Goal: Check status: Check status

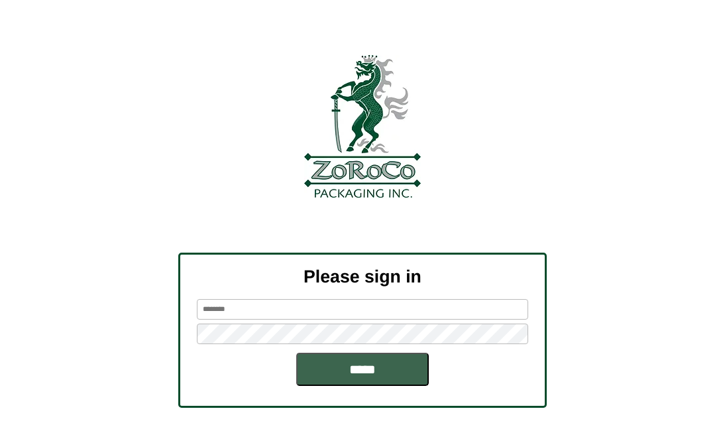
scroll to position [46, 0]
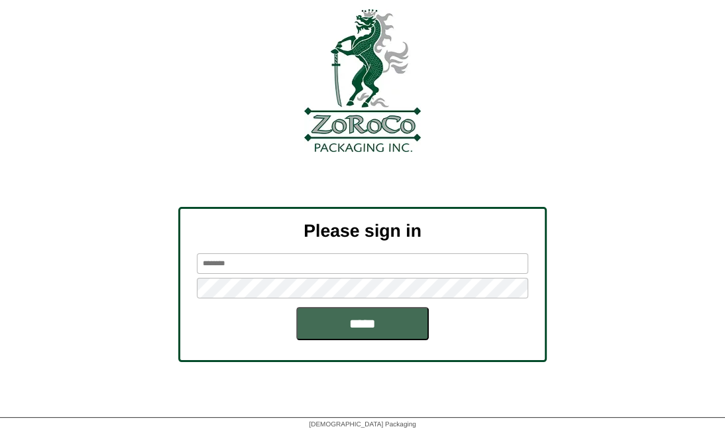
type input "*********"
click at [356, 327] on input "*****" at bounding box center [362, 323] width 133 height 33
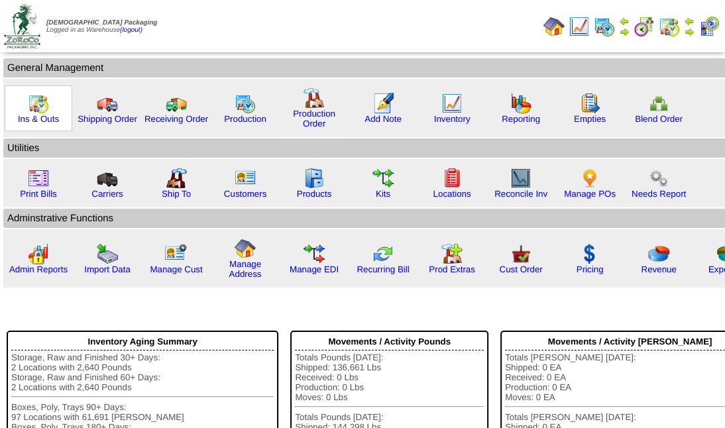
click at [47, 103] on img at bounding box center [38, 103] width 21 height 21
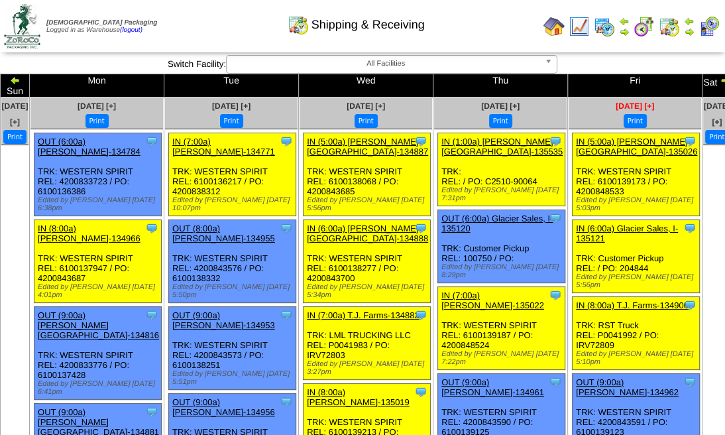
click at [616, 101] on span "Sep 20 [+]" at bounding box center [635, 105] width 38 height 9
click at [705, 27] on img at bounding box center [709, 26] width 21 height 21
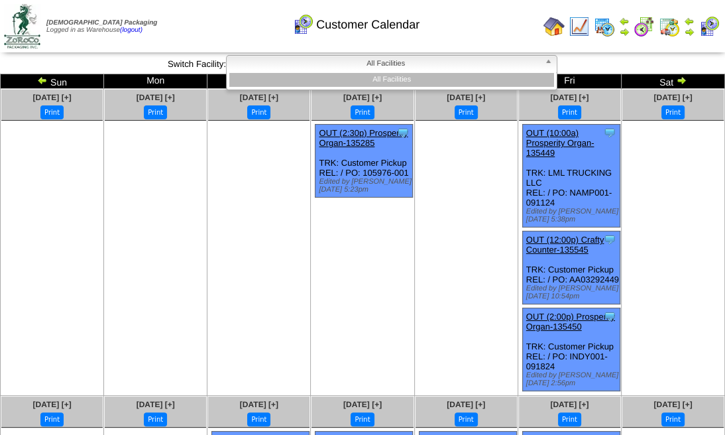
click at [548, 60] on b at bounding box center [551, 64] width 12 height 17
click at [507, 74] on li "All Facilities" at bounding box center [391, 80] width 325 height 14
click at [487, 61] on span "All Facilities" at bounding box center [386, 64] width 308 height 16
click at [485, 59] on span "All Facilities" at bounding box center [386, 64] width 308 height 16
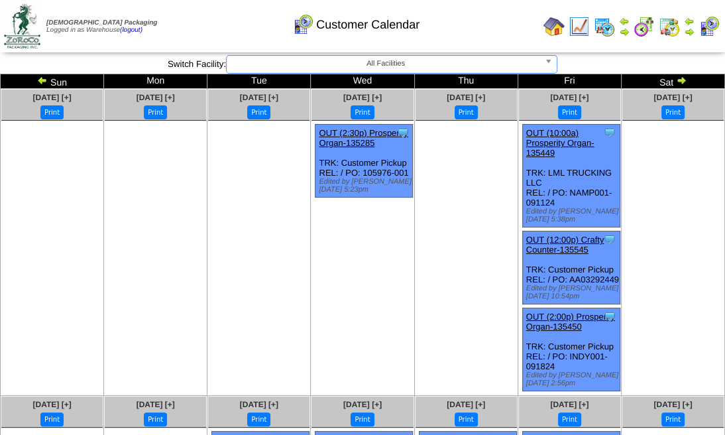
click at [485, 59] on span "All Facilities" at bounding box center [386, 64] width 308 height 16
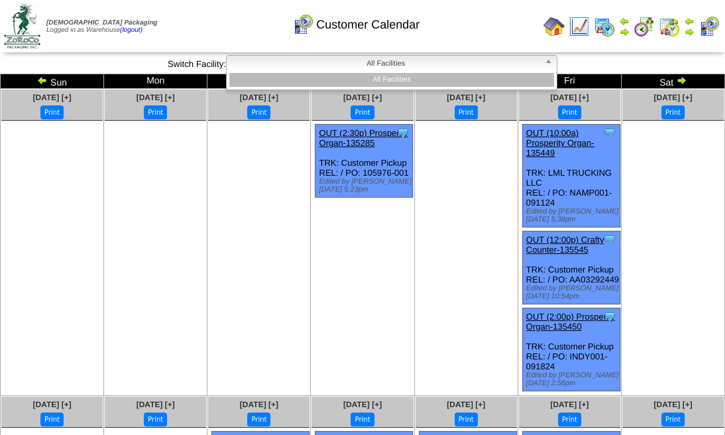
click at [608, 33] on img at bounding box center [604, 26] width 21 height 21
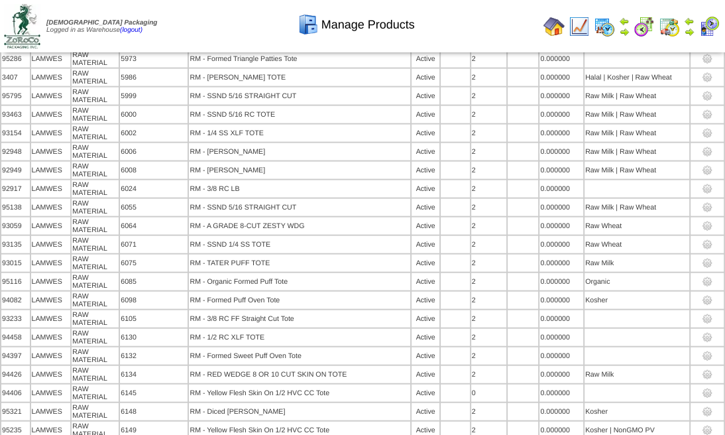
scroll to position [5214, 0]
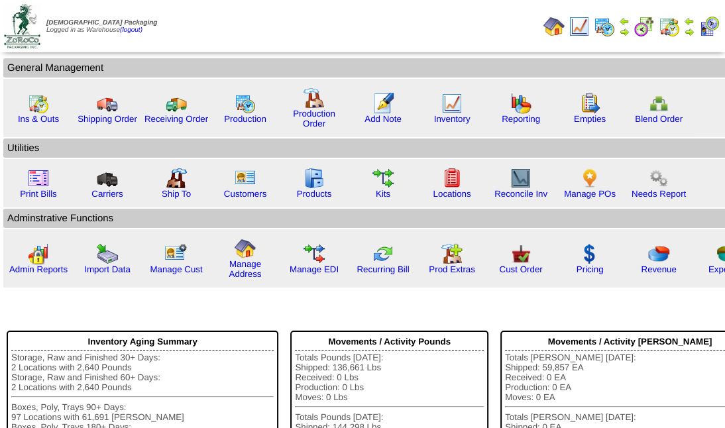
click at [688, 32] on img at bounding box center [689, 32] width 11 height 11
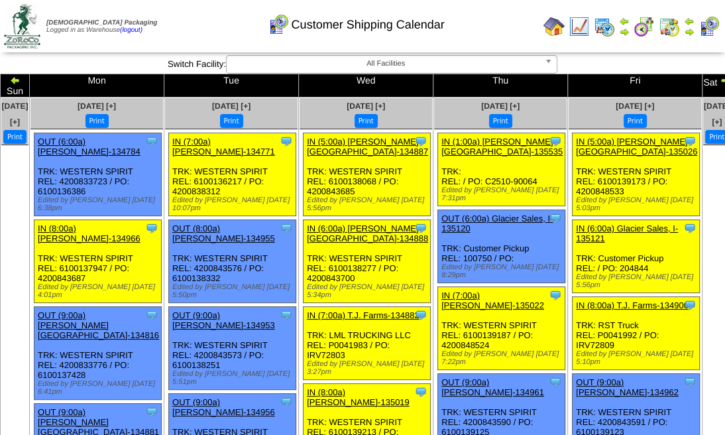
click at [720, 79] on img at bounding box center [725, 80] width 11 height 11
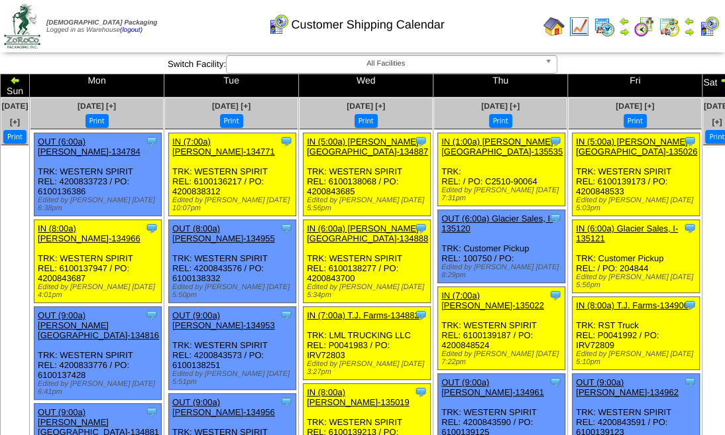
click at [720, 79] on img at bounding box center [725, 80] width 11 height 11
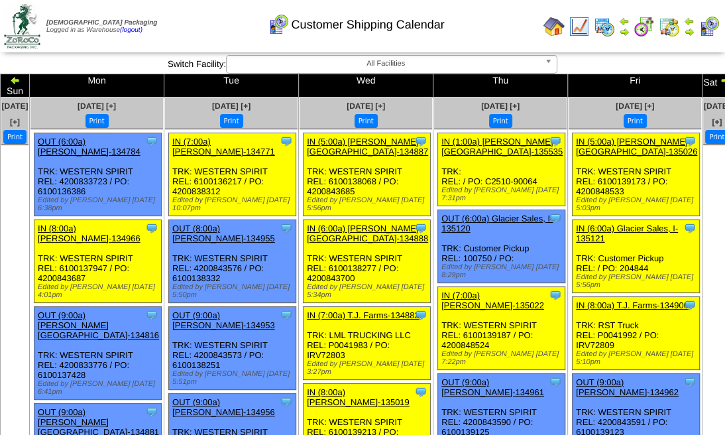
click at [720, 79] on img at bounding box center [725, 80] width 11 height 11
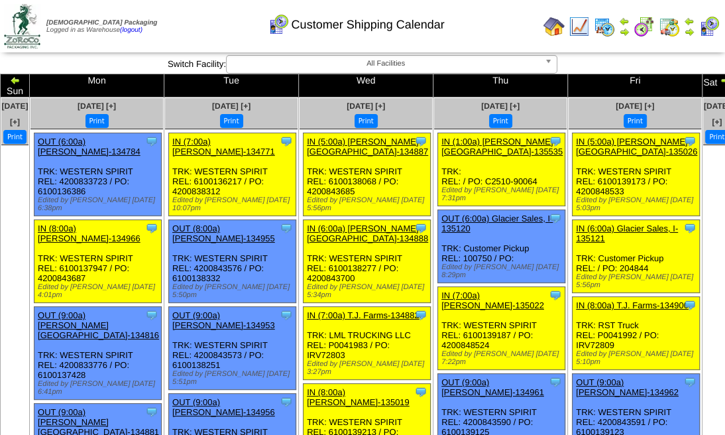
click at [720, 79] on img at bounding box center [725, 80] width 11 height 11
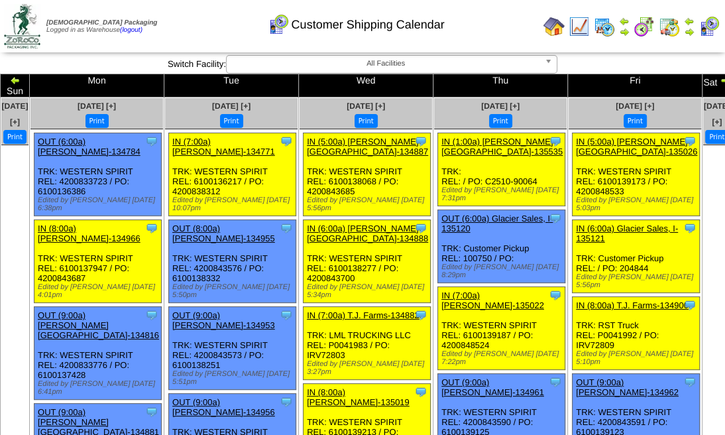
click at [480, 61] on span "All Facilities" at bounding box center [386, 64] width 308 height 16
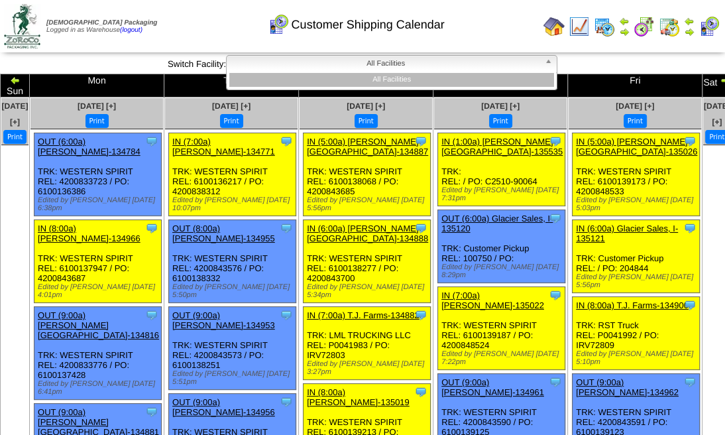
click at [460, 74] on li "All Facilities" at bounding box center [391, 80] width 325 height 14
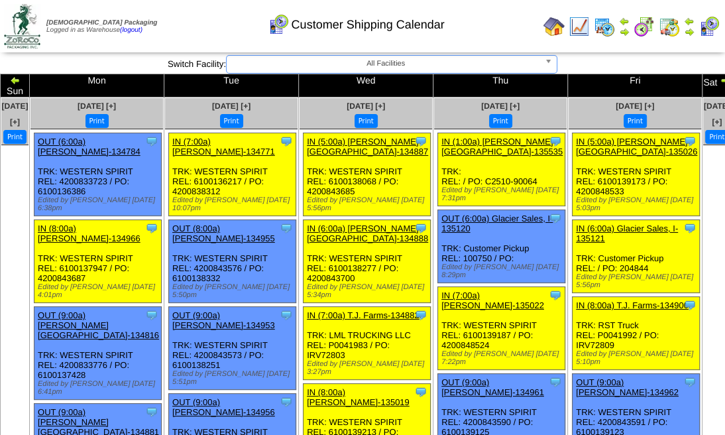
click at [427, 62] on span "All Facilities" at bounding box center [386, 64] width 308 height 16
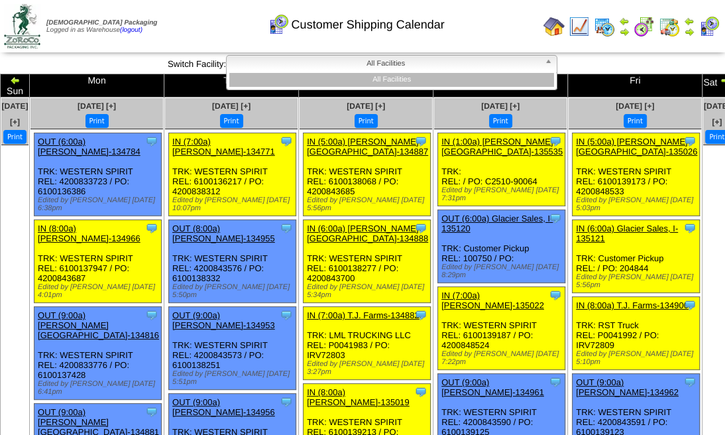
click at [385, 76] on li "All Facilities" at bounding box center [391, 80] width 325 height 14
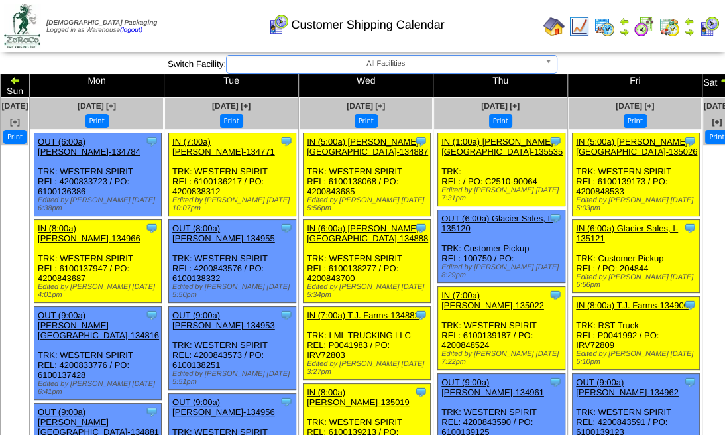
click at [164, 78] on td "Mon" at bounding box center [97, 85] width 135 height 23
click at [155, 81] on td "Mon" at bounding box center [97, 85] width 135 height 23
click at [116, 101] on span "Sep 16 [+]" at bounding box center [97, 105] width 38 height 9
click at [360, 101] on span "Sep 18 [+]" at bounding box center [366, 105] width 38 height 9
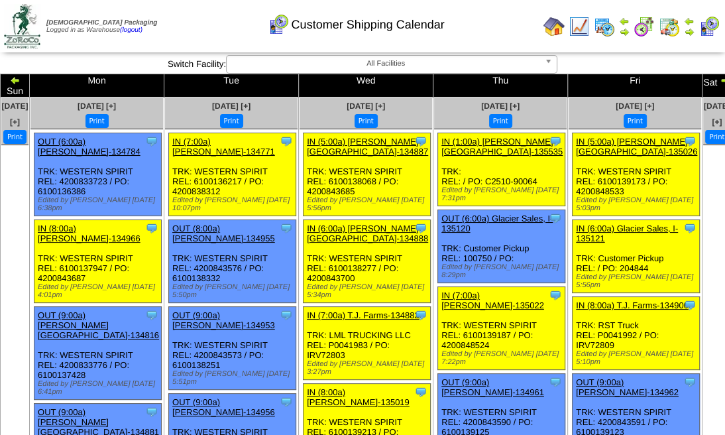
click at [720, 82] on img at bounding box center [725, 80] width 11 height 11
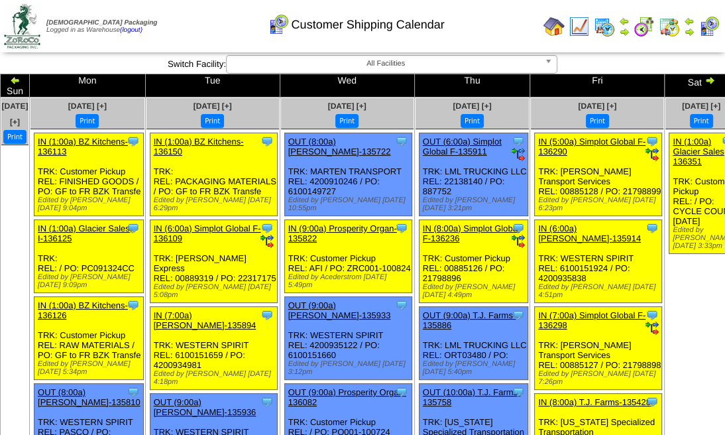
click at [705, 80] on img at bounding box center [710, 80] width 11 height 11
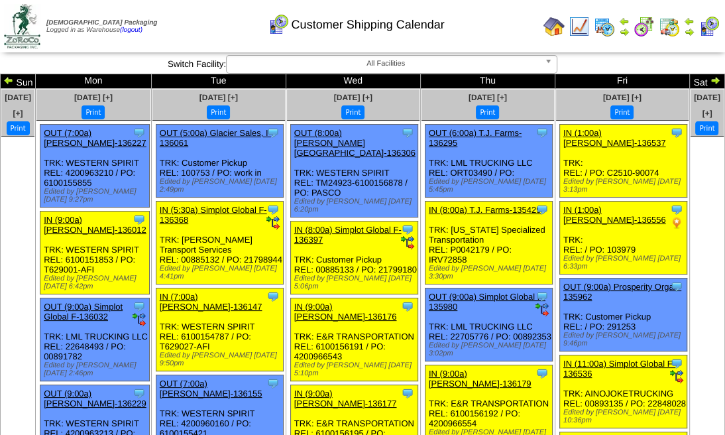
click at [710, 80] on img at bounding box center [715, 80] width 11 height 11
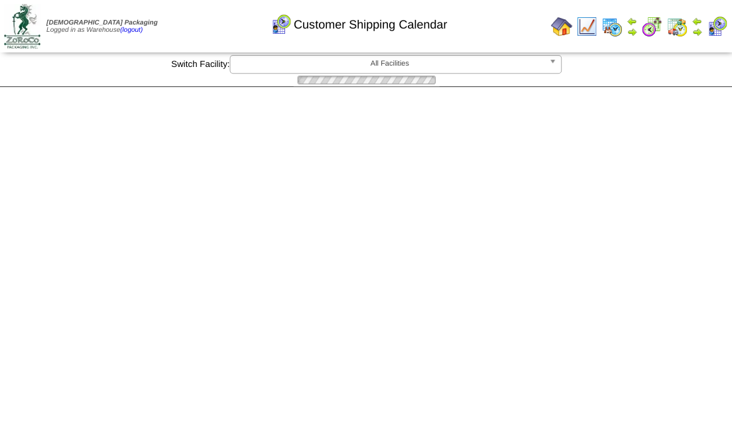
click at [681, 80] on div at bounding box center [366, 80] width 732 height 13
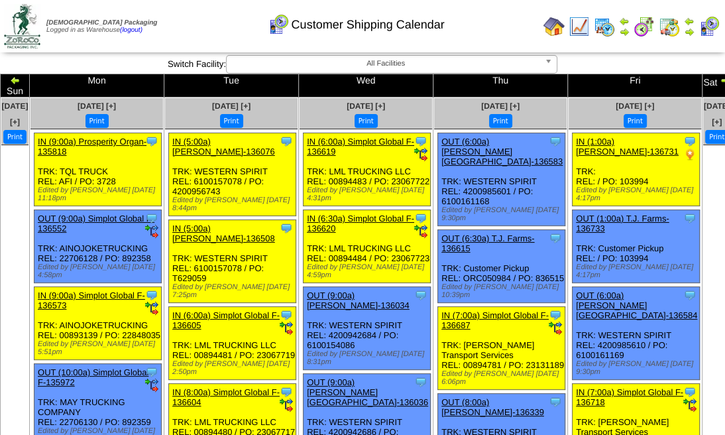
click at [720, 80] on img at bounding box center [725, 80] width 11 height 11
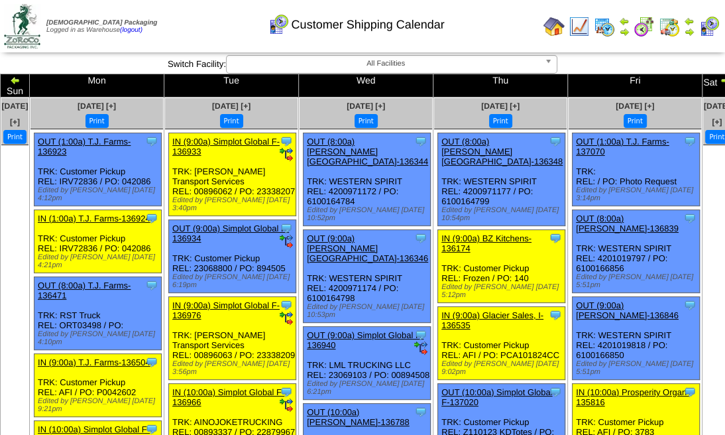
click at [720, 80] on img at bounding box center [725, 80] width 11 height 11
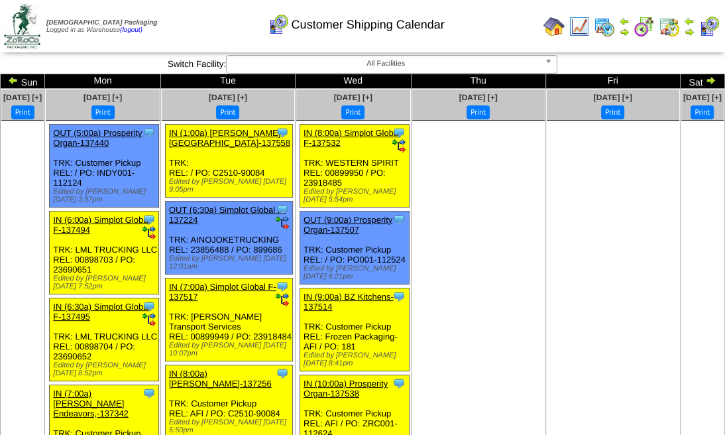
click at [705, 80] on img at bounding box center [710, 80] width 11 height 11
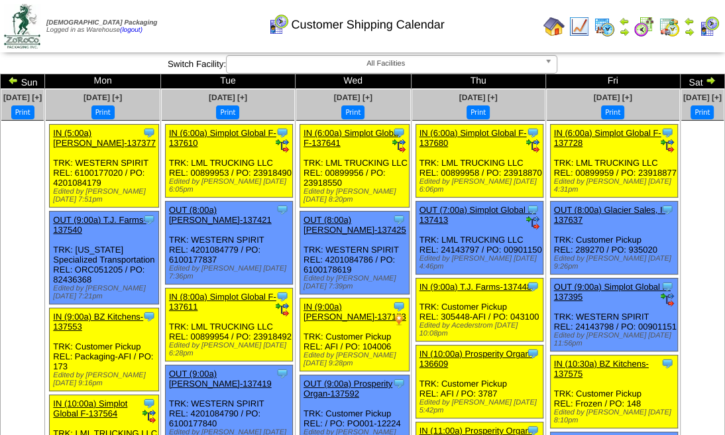
click at [705, 80] on img at bounding box center [710, 80] width 11 height 11
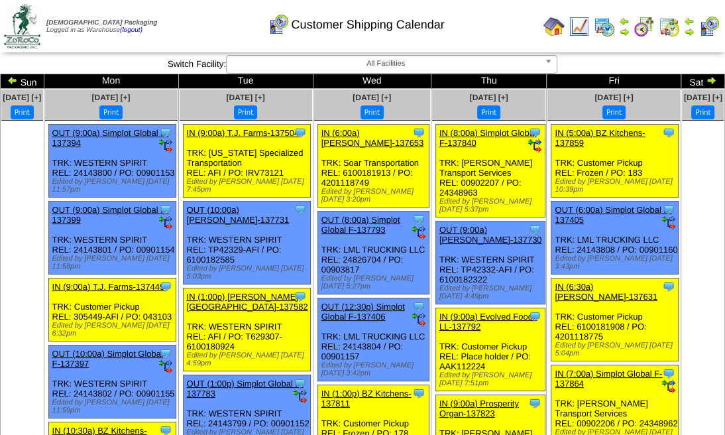
click at [706, 80] on img at bounding box center [711, 80] width 11 height 11
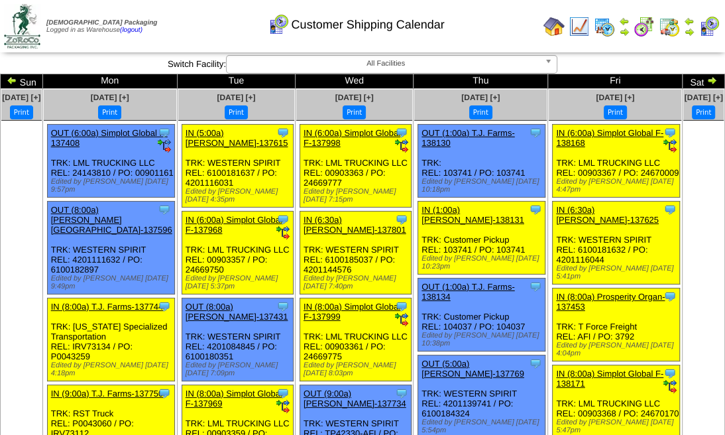
click at [707, 80] on img at bounding box center [712, 80] width 11 height 11
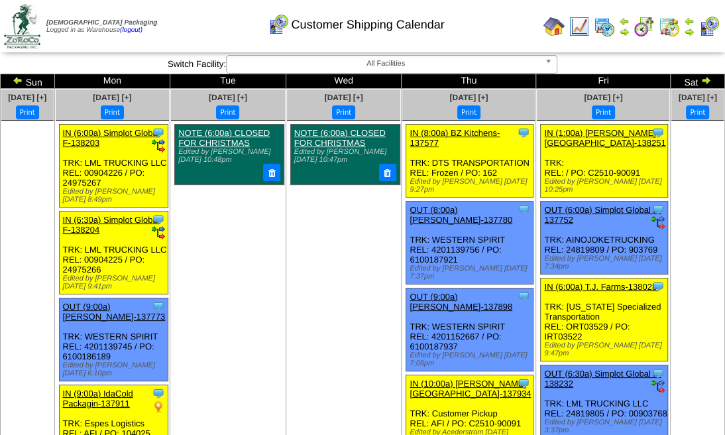
click at [701, 80] on img at bounding box center [706, 80] width 11 height 11
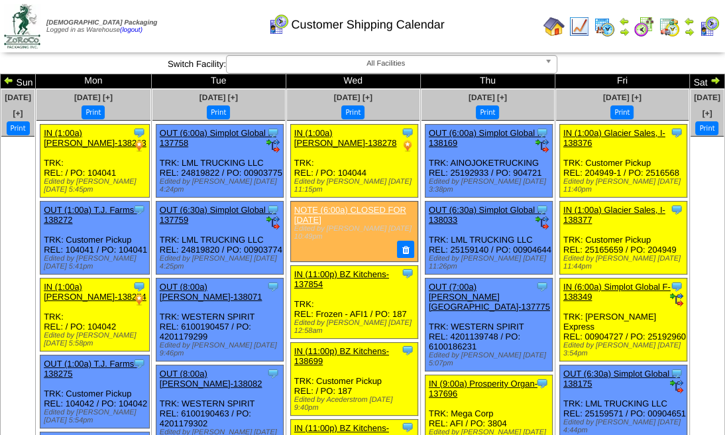
click at [710, 80] on img at bounding box center [715, 80] width 11 height 11
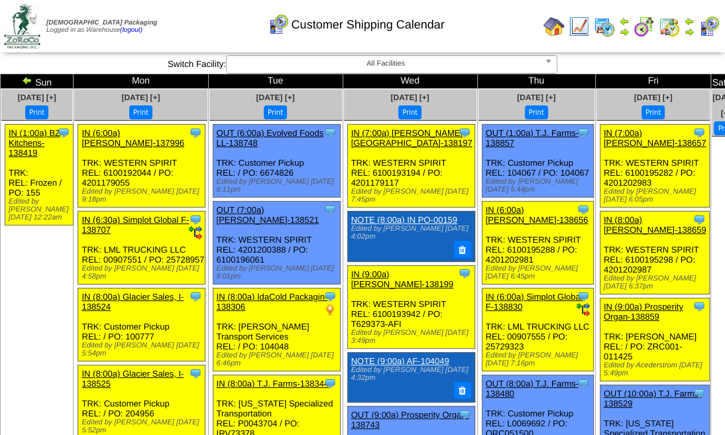
click at [729, 80] on img at bounding box center [734, 80] width 11 height 11
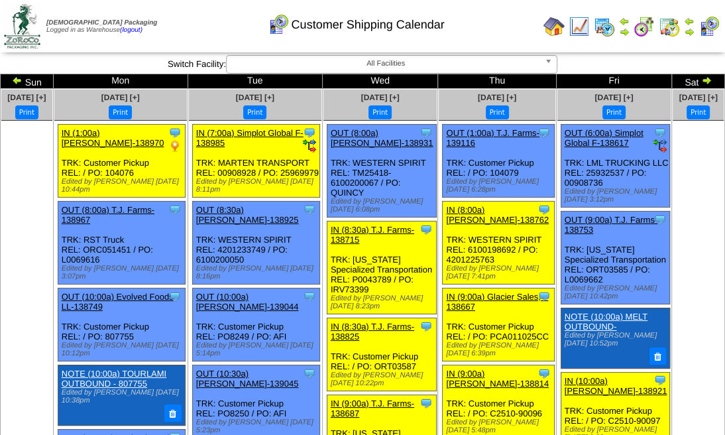
click at [701, 79] on img at bounding box center [706, 80] width 11 height 11
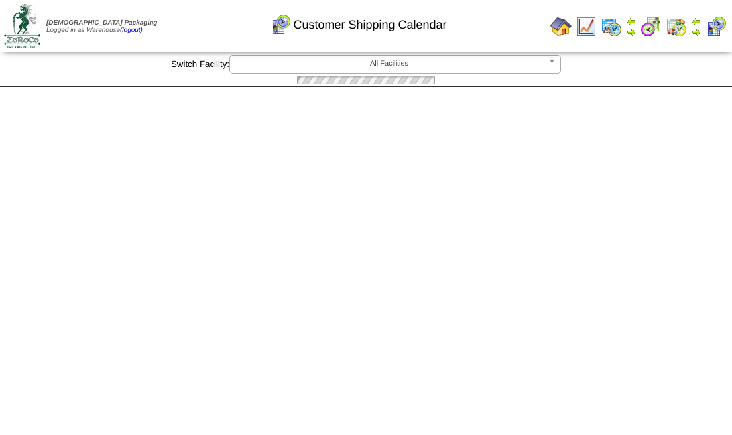
click at [683, 79] on div at bounding box center [366, 80] width 732 height 13
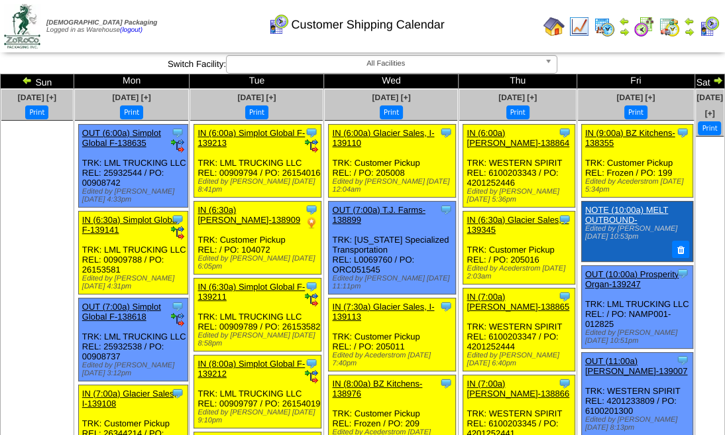
click at [713, 79] on img at bounding box center [718, 80] width 11 height 11
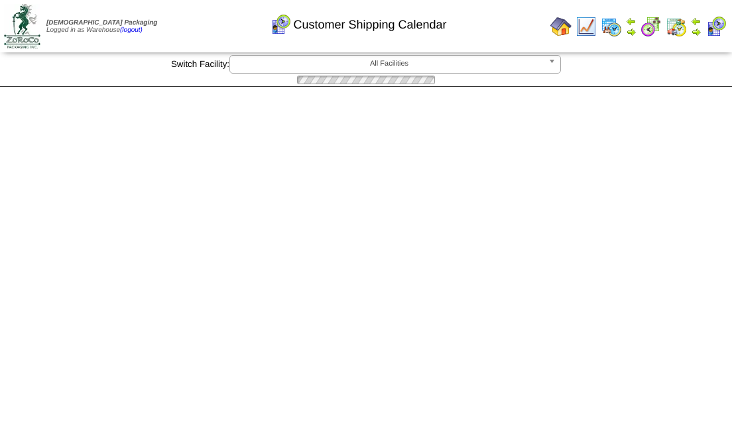
click at [683, 79] on div at bounding box center [366, 80] width 732 height 13
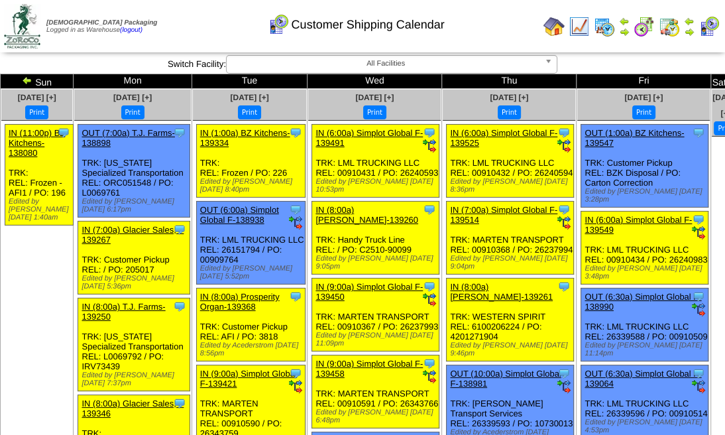
click at [729, 79] on img at bounding box center [734, 80] width 11 height 11
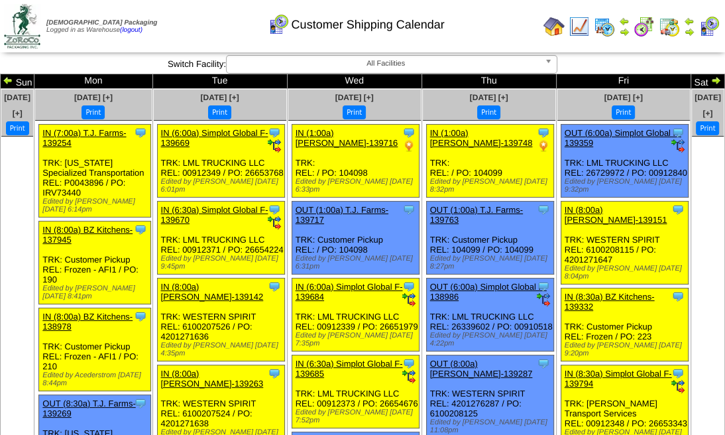
click at [711, 79] on img at bounding box center [716, 80] width 11 height 11
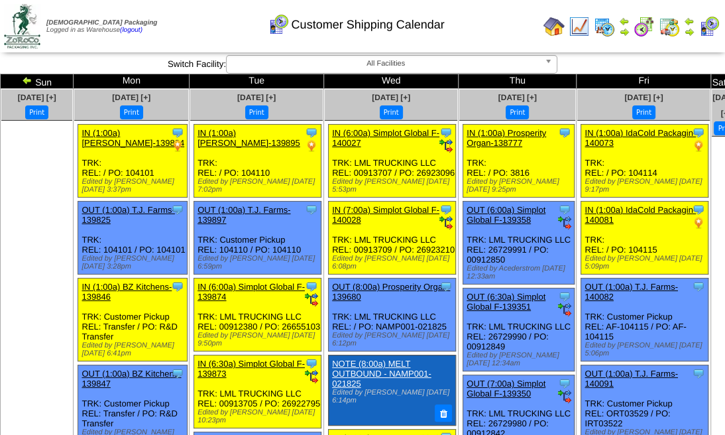
click at [729, 79] on img at bounding box center [734, 80] width 11 height 11
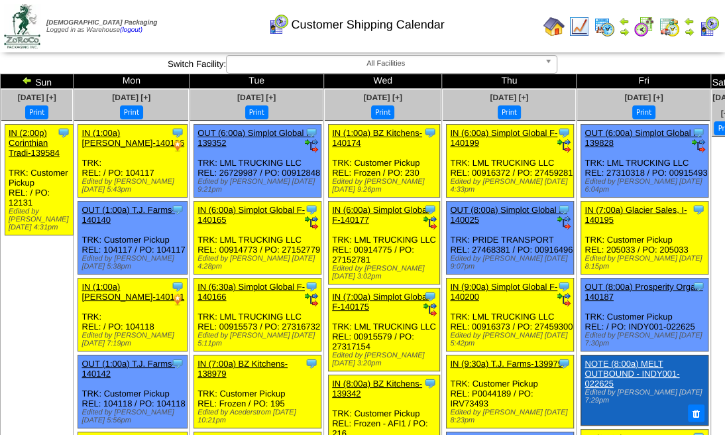
click at [729, 79] on img at bounding box center [734, 80] width 11 height 11
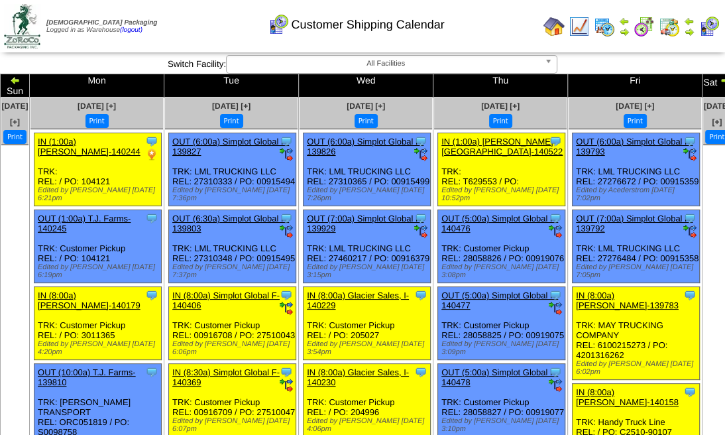
click at [720, 79] on img at bounding box center [725, 80] width 11 height 11
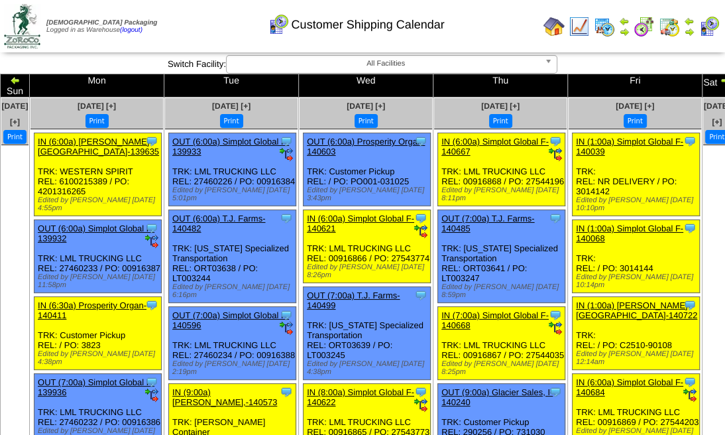
click at [720, 79] on img at bounding box center [725, 80] width 11 height 11
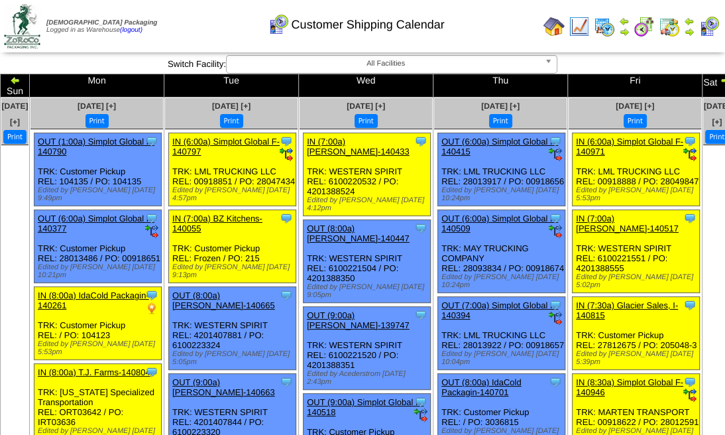
click at [720, 79] on img at bounding box center [725, 80] width 11 height 11
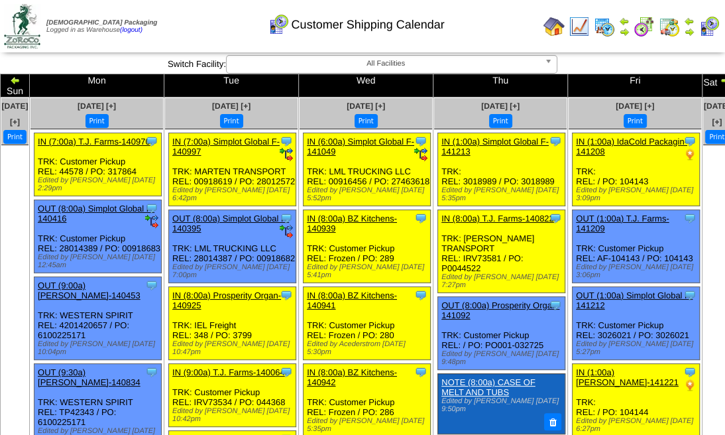
click at [720, 79] on img at bounding box center [725, 80] width 11 height 11
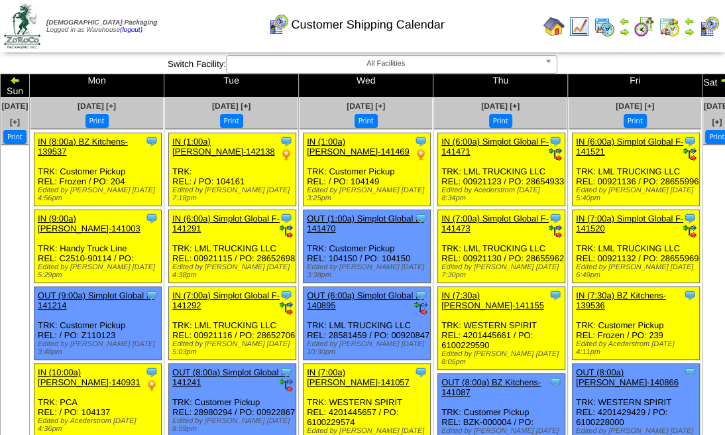
click at [720, 79] on img at bounding box center [725, 80] width 11 height 11
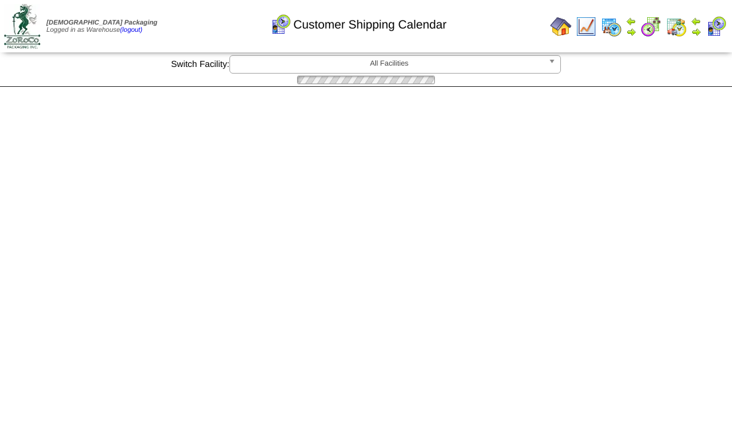
click at [683, 79] on div at bounding box center [366, 80] width 732 height 13
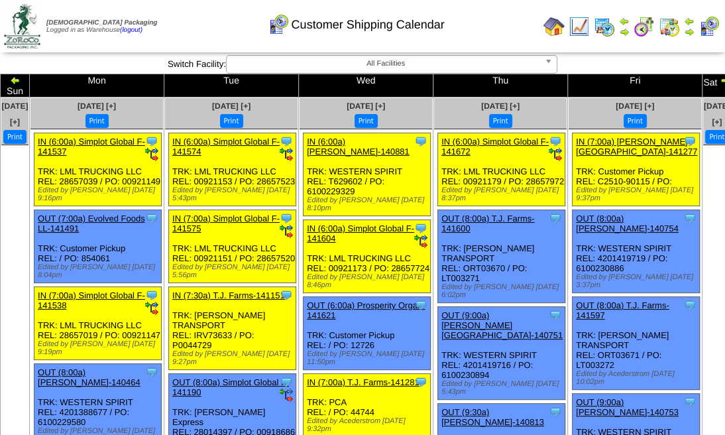
click at [720, 79] on img at bounding box center [725, 80] width 11 height 11
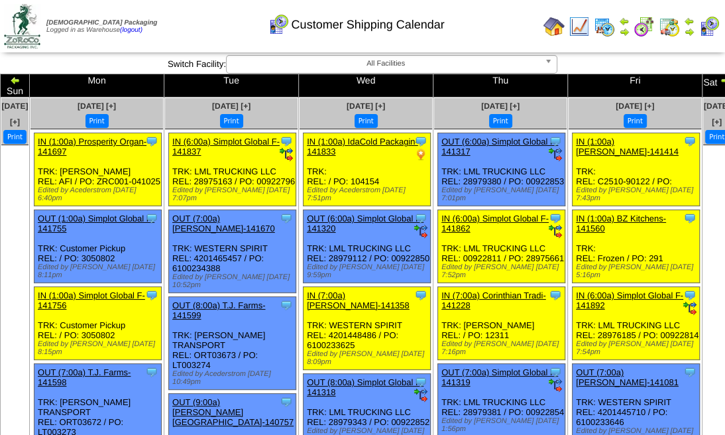
click at [720, 79] on img at bounding box center [725, 80] width 11 height 11
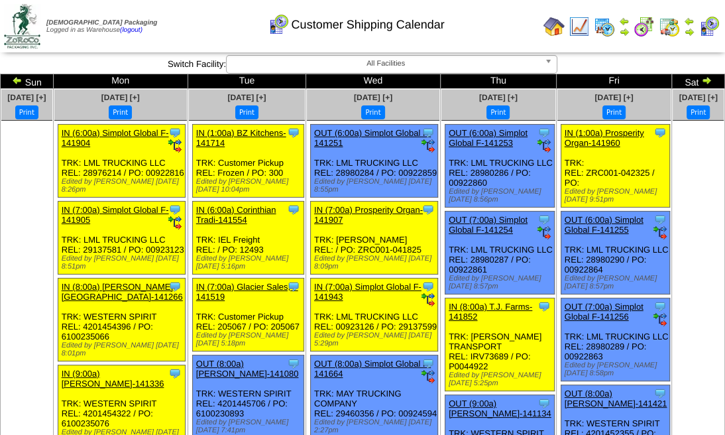
click at [701, 79] on img at bounding box center [706, 80] width 11 height 11
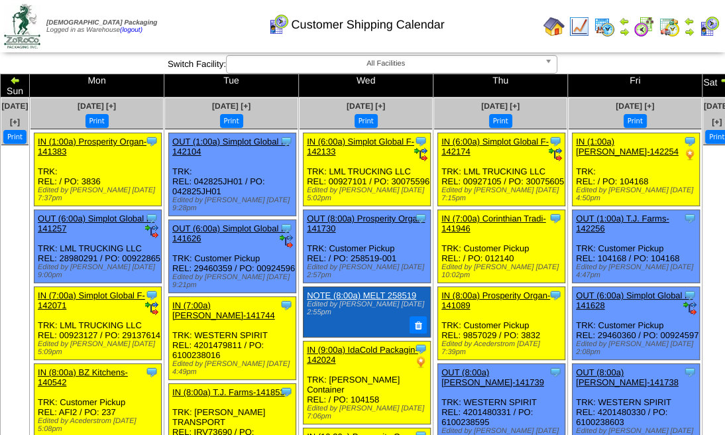
click at [720, 79] on img at bounding box center [725, 80] width 11 height 11
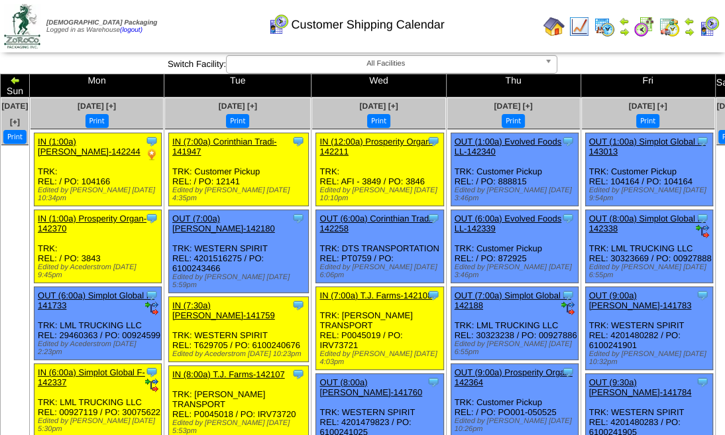
click at [731, 79] on img at bounding box center [738, 80] width 11 height 11
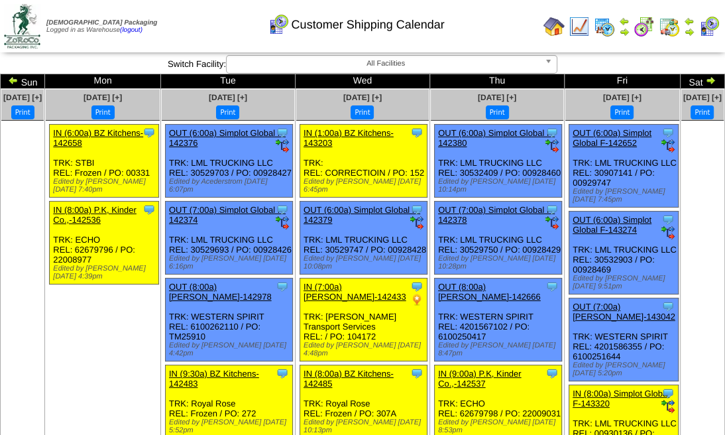
click at [687, 80] on td "Sat" at bounding box center [702, 81] width 44 height 15
click at [705, 78] on img at bounding box center [710, 80] width 11 height 11
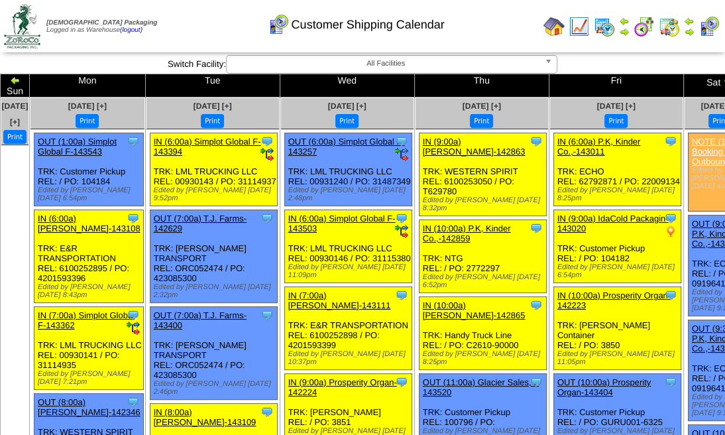
click at [723, 78] on img at bounding box center [728, 80] width 11 height 11
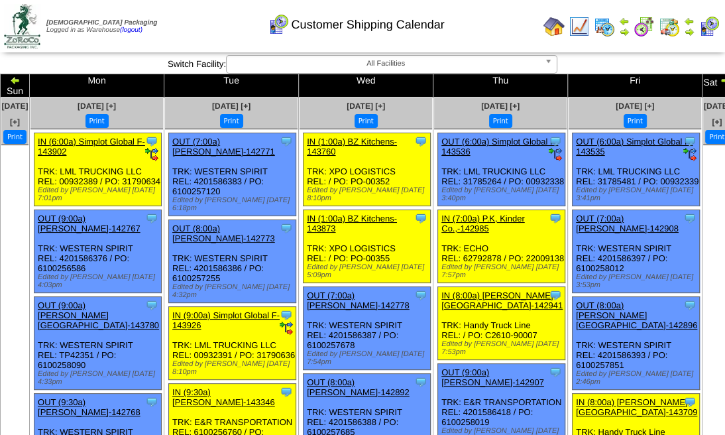
click at [720, 78] on img at bounding box center [725, 80] width 11 height 11
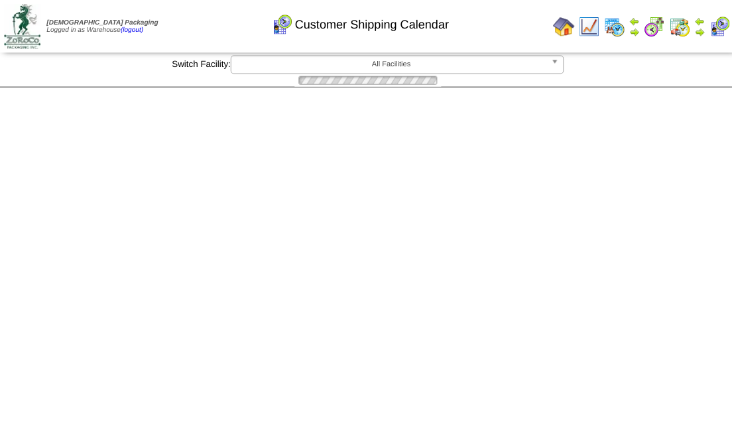
click at [682, 78] on div at bounding box center [366, 80] width 732 height 13
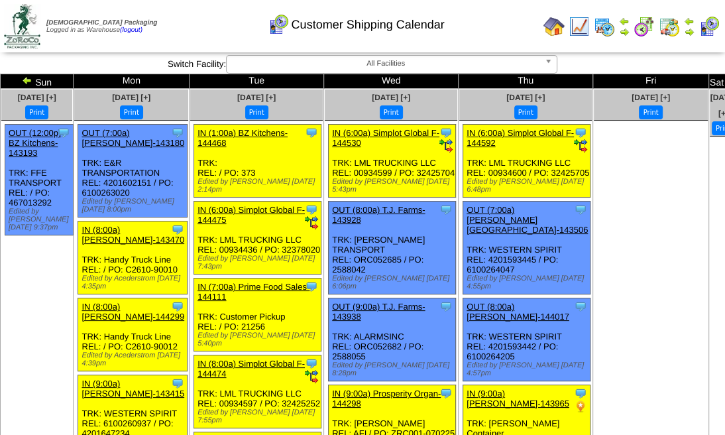
click at [727, 78] on img at bounding box center [732, 80] width 11 height 11
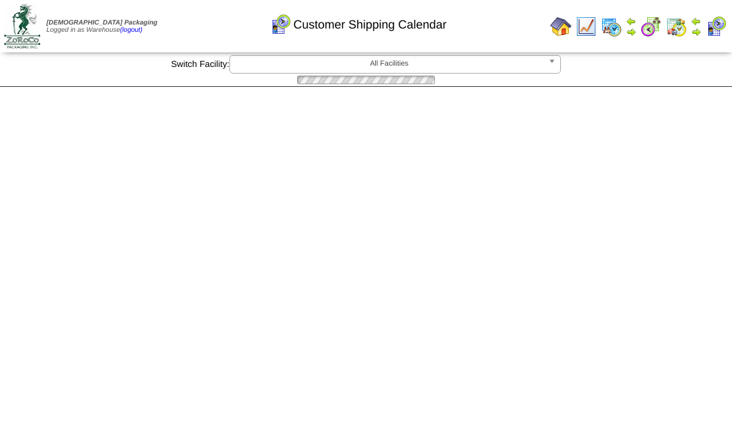
click at [681, 78] on div "**********" at bounding box center [366, 71] width 732 height 32
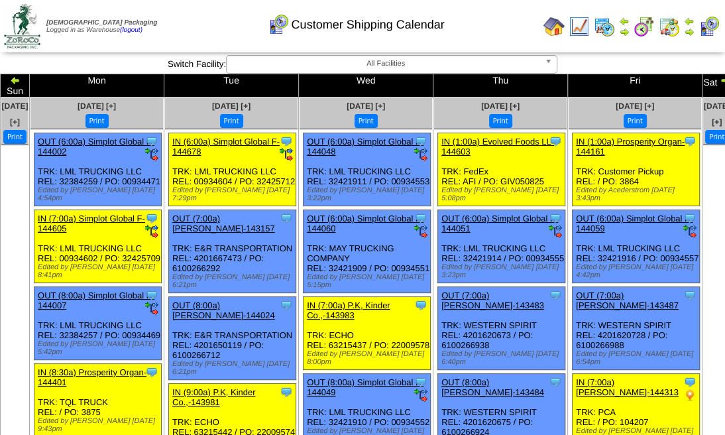
click at [720, 78] on img at bounding box center [725, 80] width 11 height 11
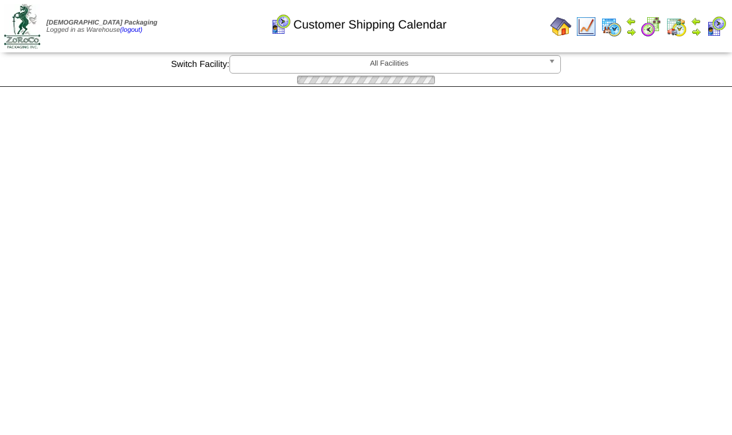
click at [681, 78] on div at bounding box center [366, 80] width 732 height 13
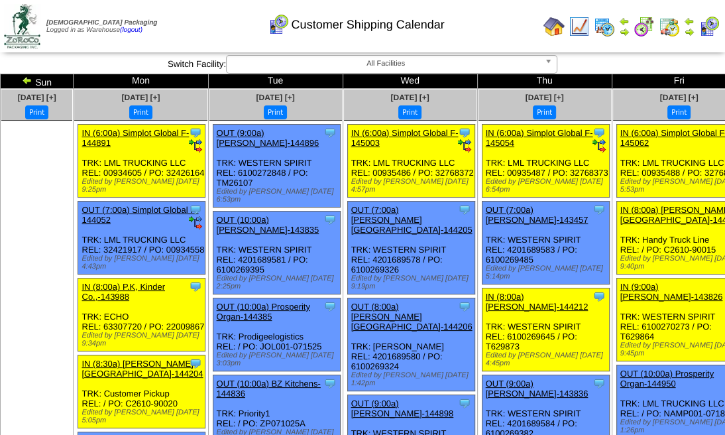
drag, startPoint x: 0, startPoint y: 0, endPoint x: 681, endPoint y: 78, distance: 685.9
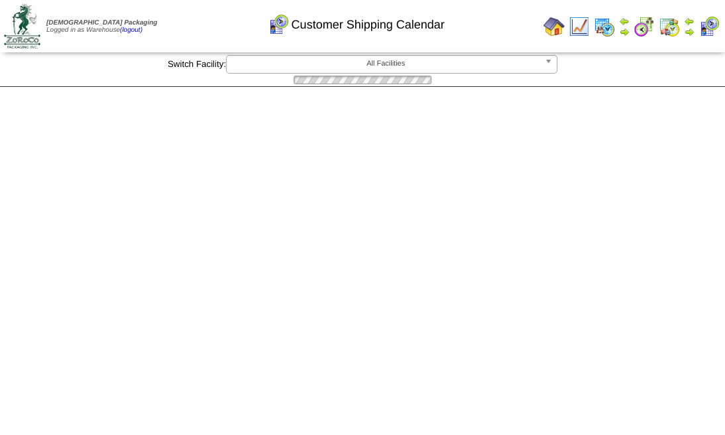
drag, startPoint x: 0, startPoint y: 0, endPoint x: 681, endPoint y: 78, distance: 685.9
click at [0, 0] on img at bounding box center [0, 0] width 0 height 0
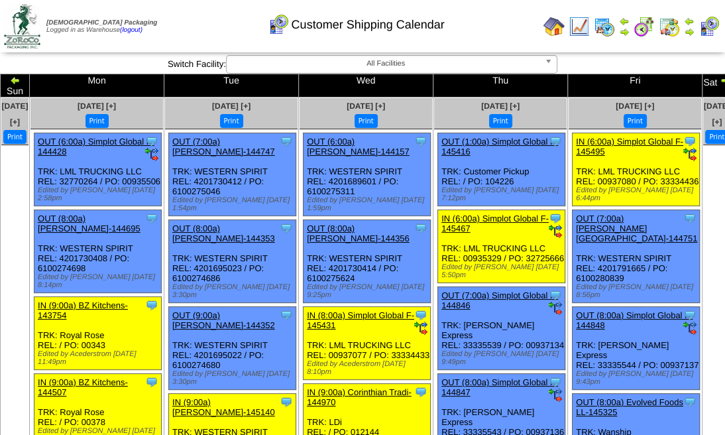
click at [720, 78] on img at bounding box center [725, 80] width 11 height 11
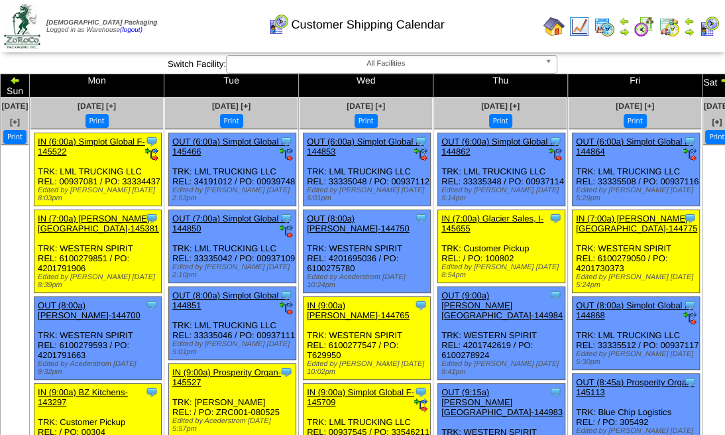
click at [720, 78] on img at bounding box center [725, 80] width 11 height 11
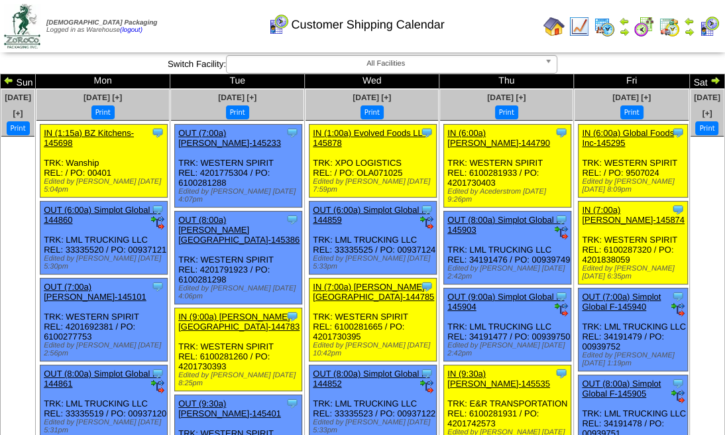
click at [710, 78] on img at bounding box center [715, 80] width 11 height 11
drag, startPoint x: 0, startPoint y: 0, endPoint x: 681, endPoint y: 78, distance: 685.9
click at [710, 78] on img at bounding box center [715, 80] width 11 height 11
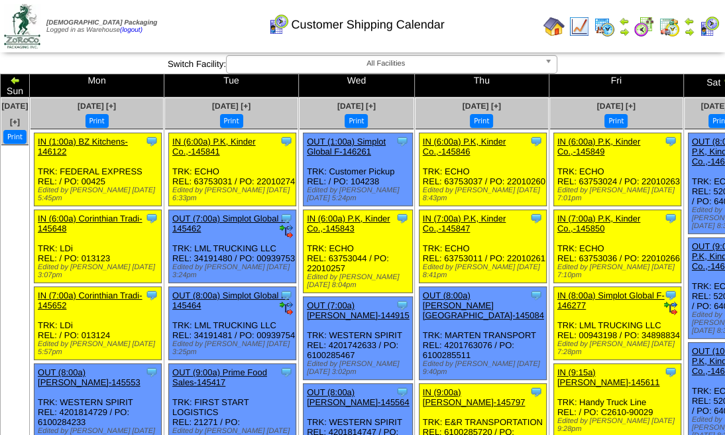
click at [723, 78] on img at bounding box center [728, 80] width 11 height 11
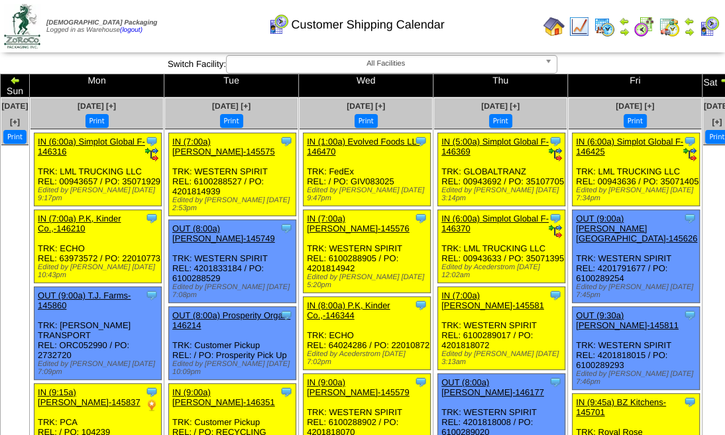
click at [720, 78] on img at bounding box center [725, 80] width 11 height 11
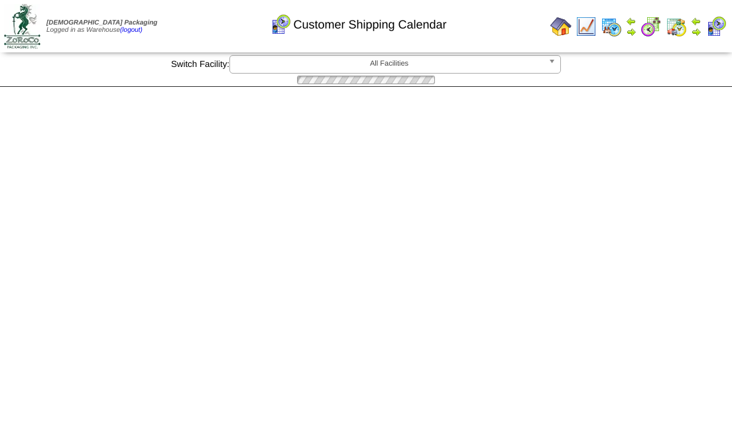
click at [681, 78] on div at bounding box center [366, 80] width 732 height 13
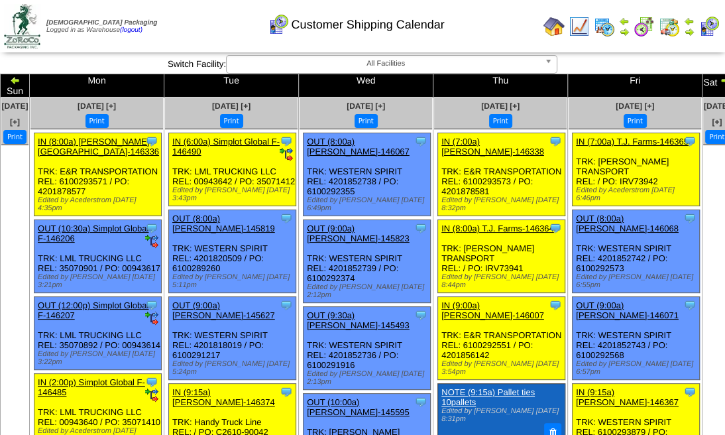
click at [720, 78] on img at bounding box center [725, 80] width 11 height 11
